Goal: Task Accomplishment & Management: Manage account settings

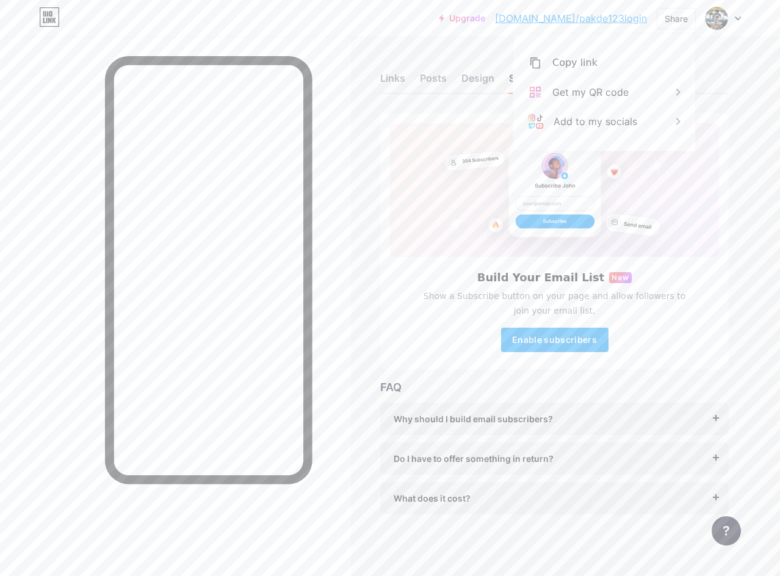
click at [91, 220] on div at bounding box center [175, 325] width 351 height 576
click at [619, 76] on div "Stats" at bounding box center [609, 82] width 24 height 22
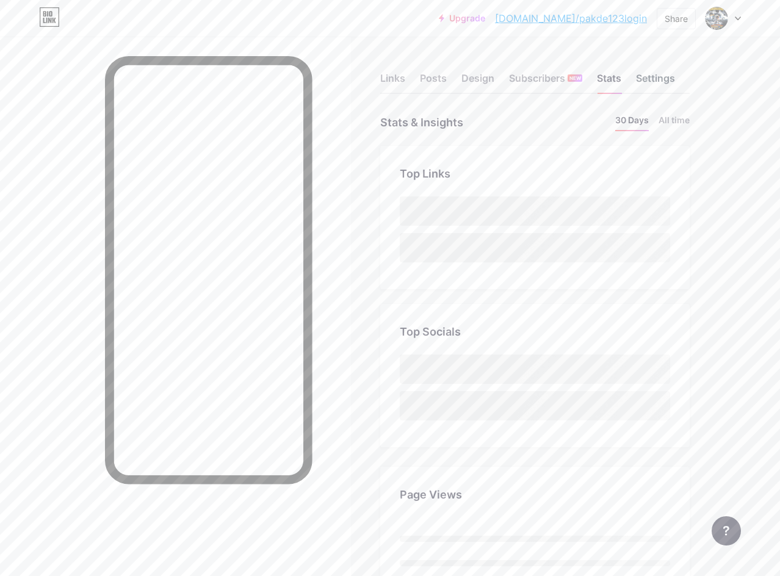
click at [672, 74] on div "Settings" at bounding box center [655, 82] width 39 height 22
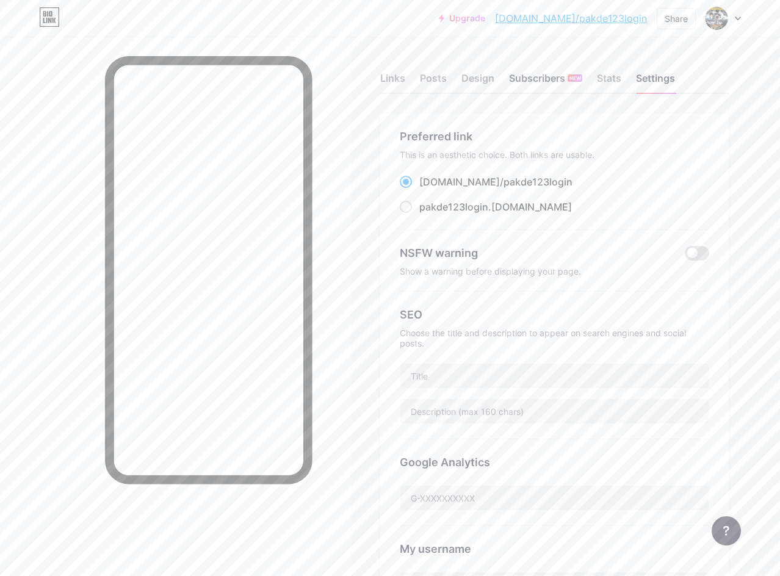
click at [536, 71] on div "Subscribers NEW" at bounding box center [545, 82] width 73 height 22
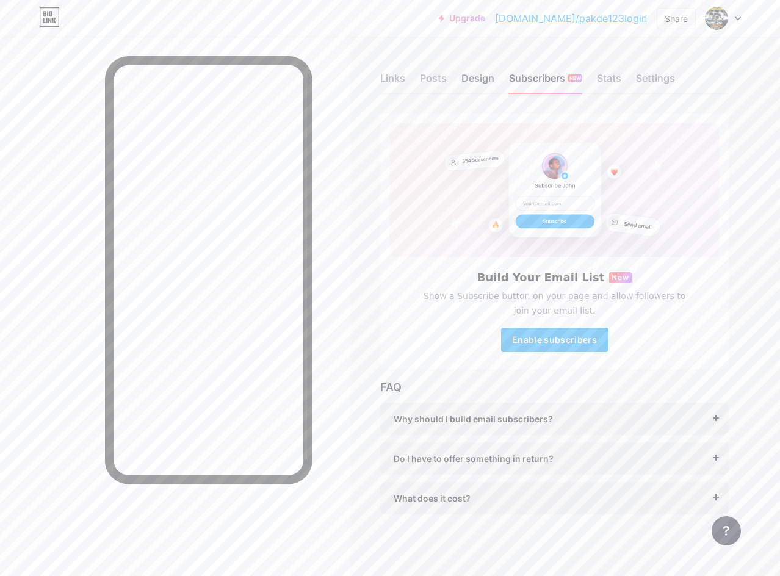
click at [478, 83] on div "Design" at bounding box center [478, 82] width 33 height 22
click at [436, 70] on div "Links Posts Design Subscribers NEW Stats Settings" at bounding box center [554, 72] width 349 height 43
click at [435, 77] on div "Posts" at bounding box center [433, 82] width 27 height 22
click at [405, 83] on div "Links" at bounding box center [392, 82] width 25 height 22
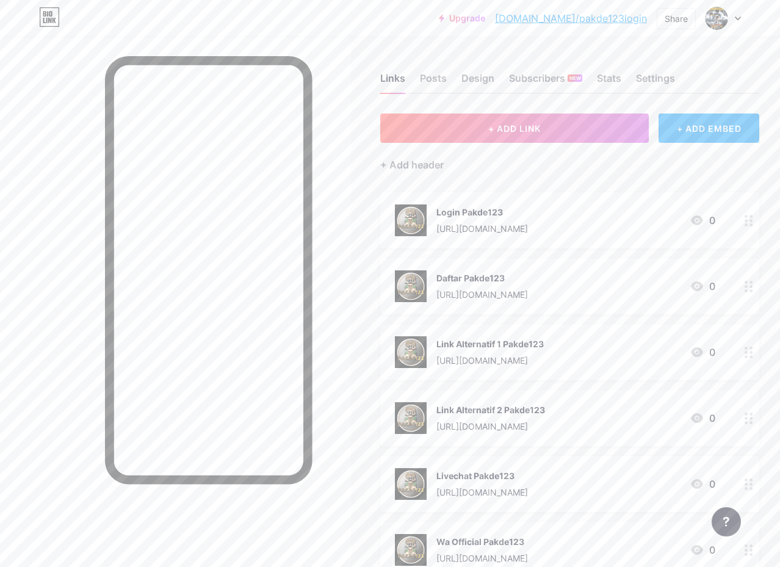
click at [630, 61] on div "Links Posts Design Subscribers NEW Stats Settings" at bounding box center [569, 72] width 379 height 43
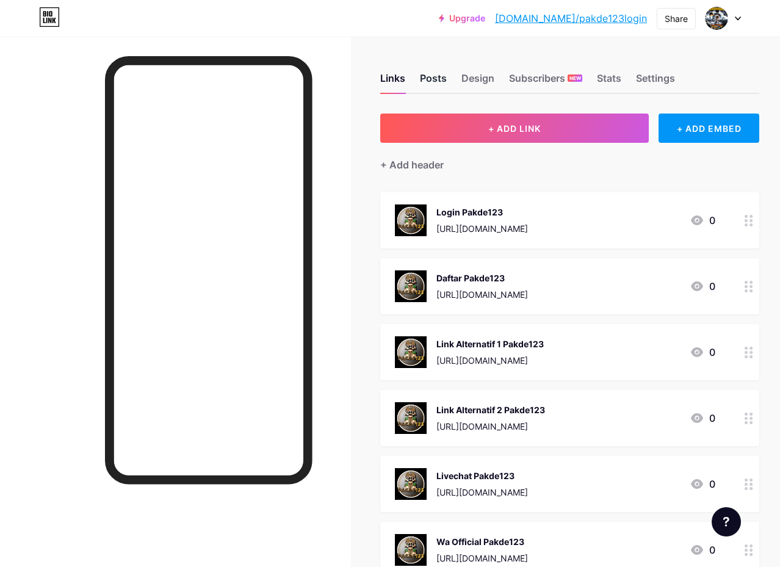
click at [440, 86] on div "Posts" at bounding box center [433, 82] width 27 height 22
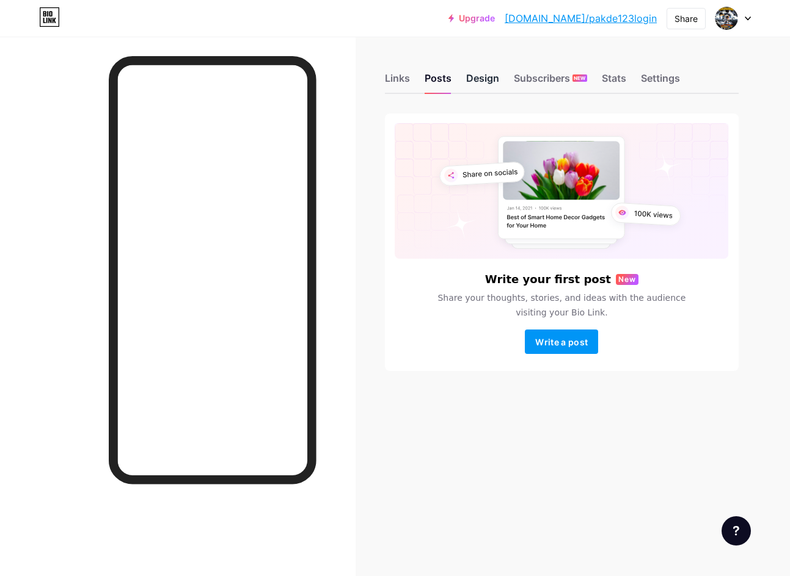
click at [474, 76] on div "Design" at bounding box center [482, 82] width 33 height 22
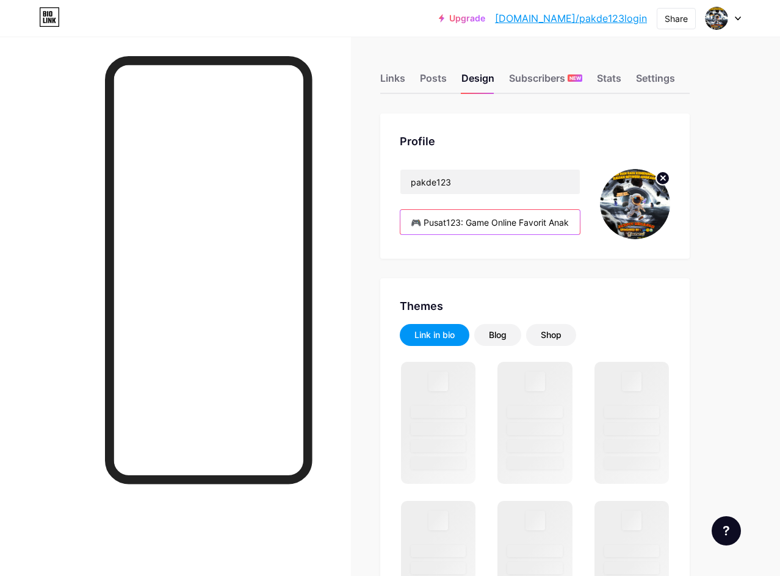
click at [500, 220] on input "🎮 Pusat123: Game Online Favorit Anak Millenial! 🌟" at bounding box center [491, 222] width 180 height 24
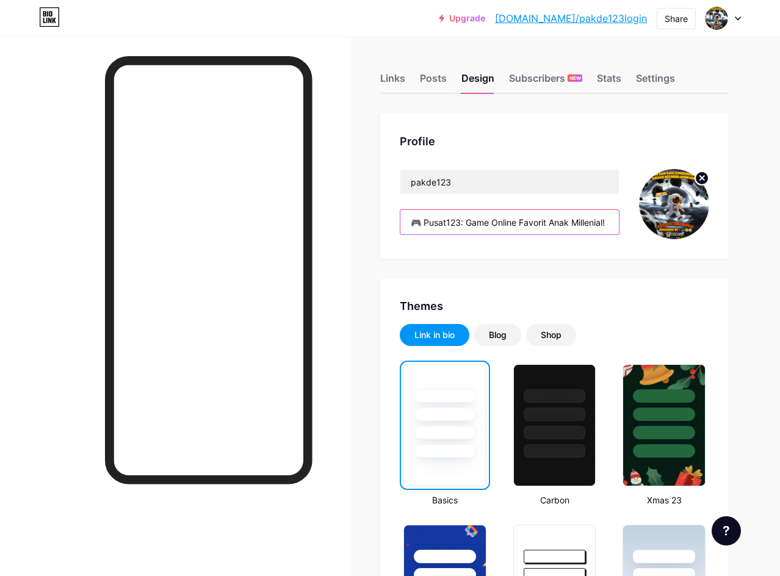
paste input "akde"
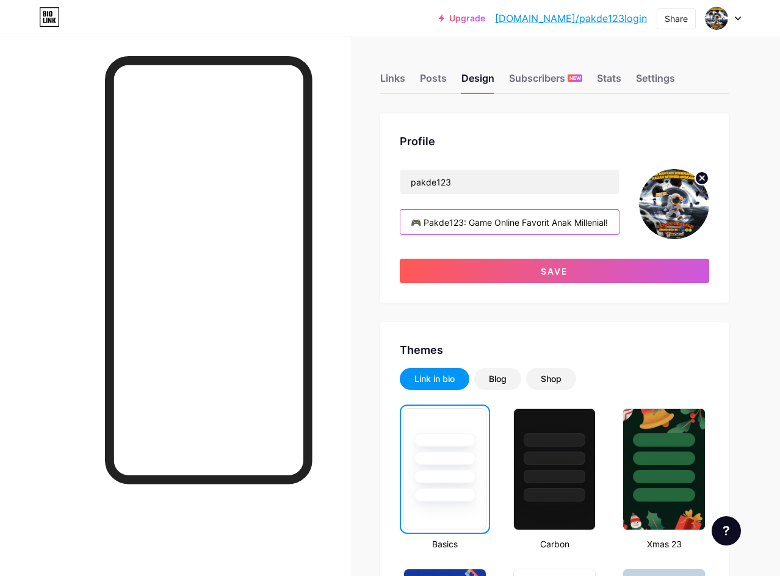
scroll to position [0, 20]
type input "🎮 Pakde123: Game Online Favorit Anak Millenial! 🌟"
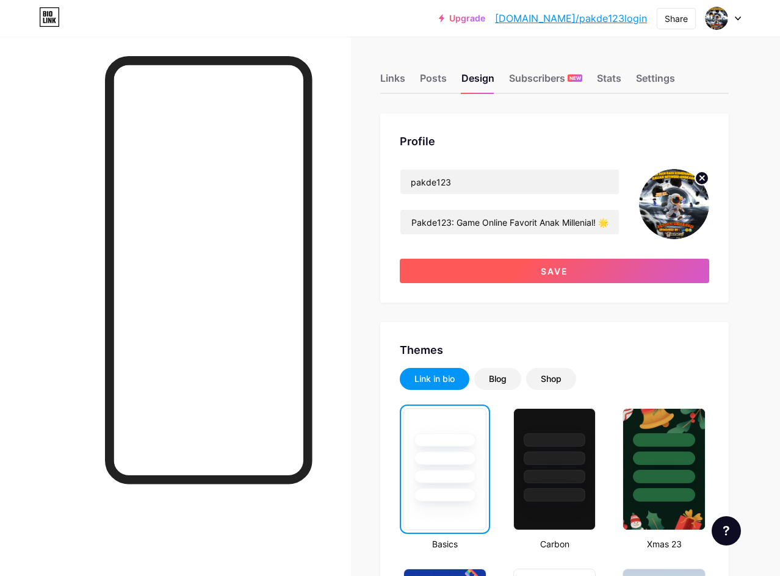
click at [512, 270] on button "Save" at bounding box center [555, 271] width 310 height 24
